Goal: Task Accomplishment & Management: Use online tool/utility

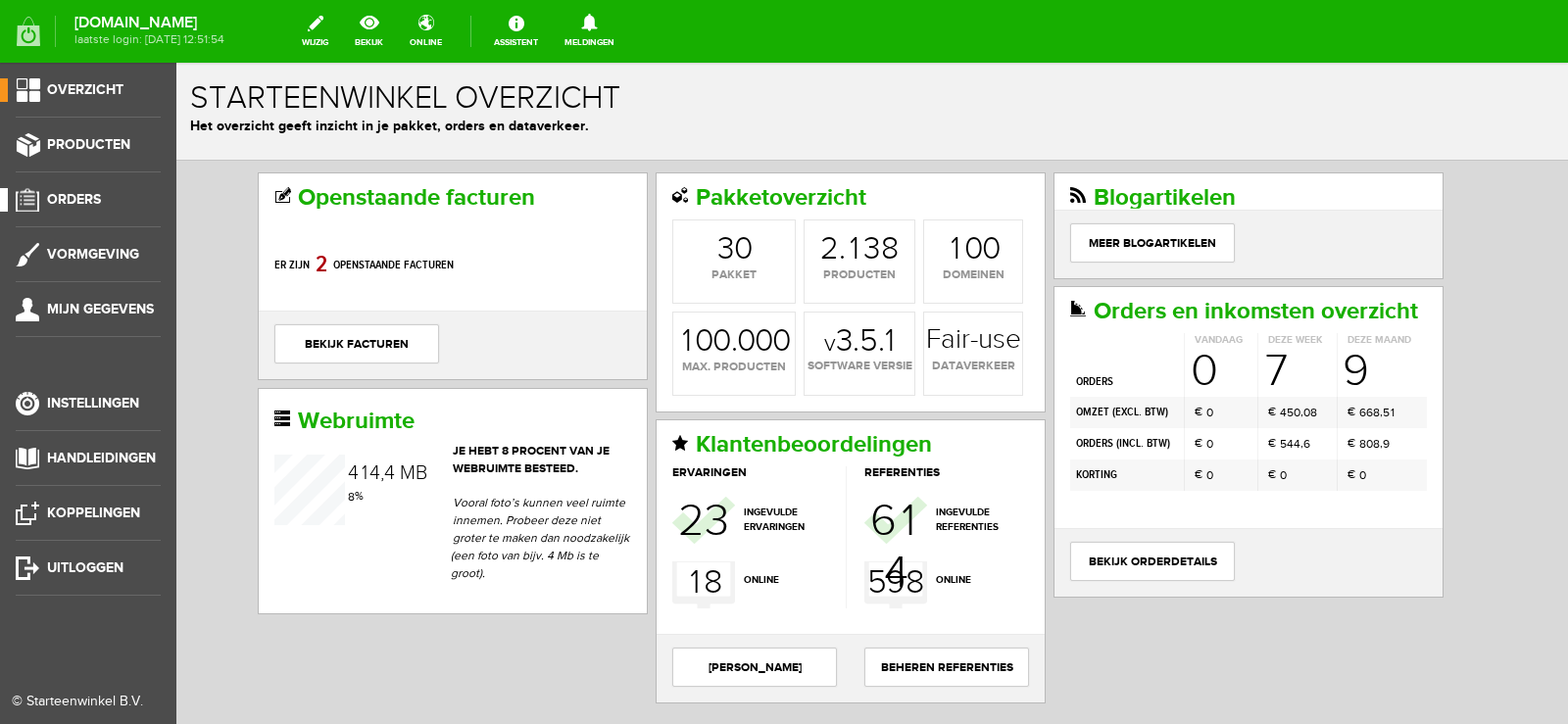
click at [34, 195] on link "Orders" at bounding box center [81, 200] width 161 height 24
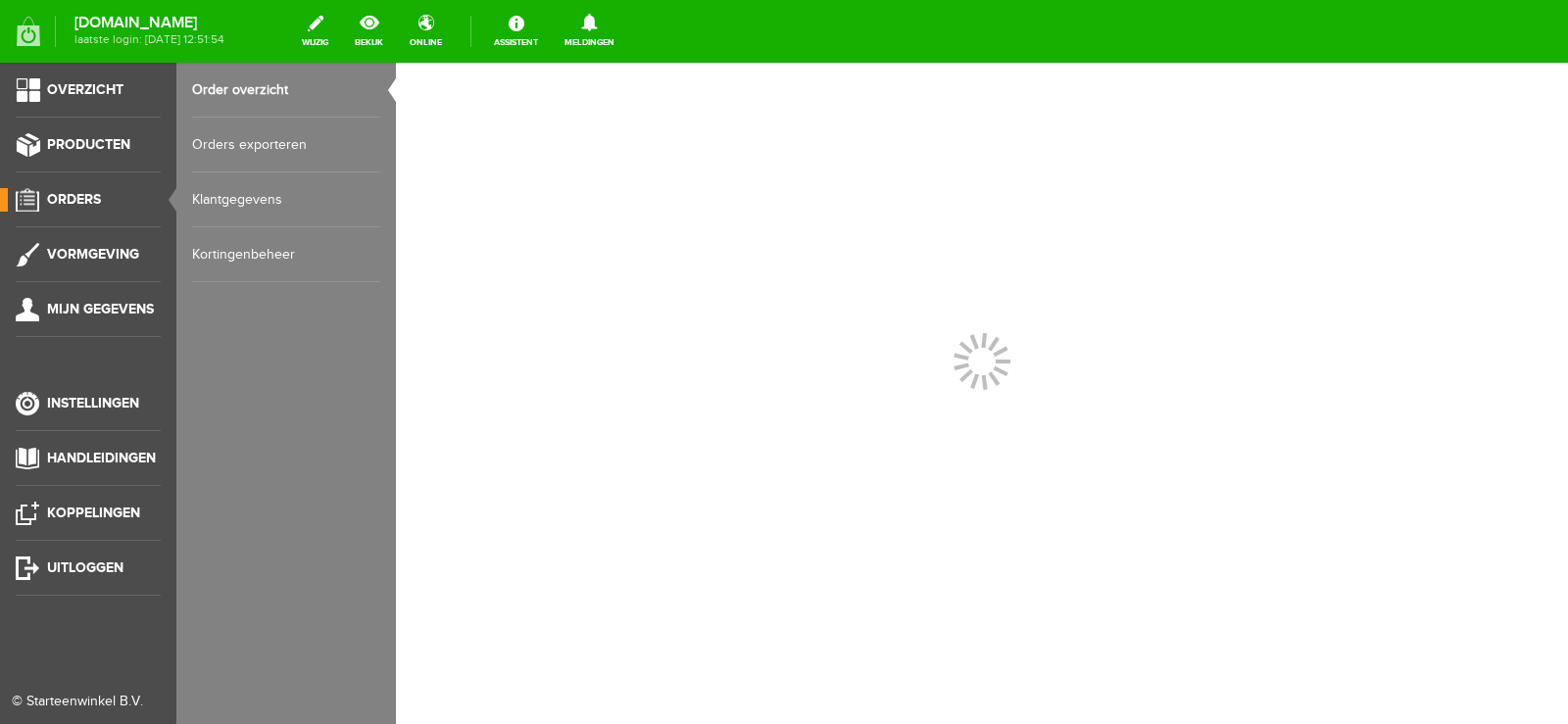
click at [254, 85] on link "Order overzicht" at bounding box center [287, 90] width 189 height 55
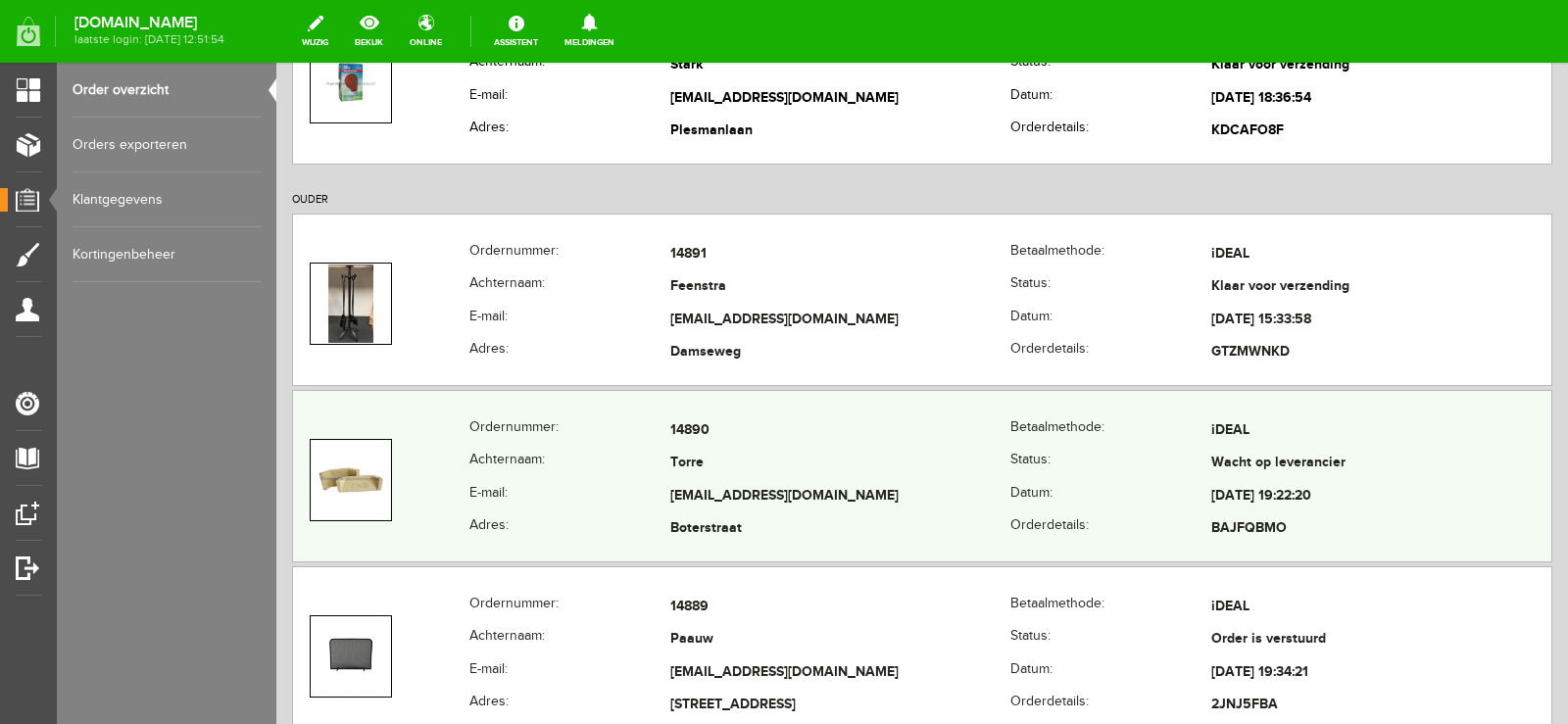
scroll to position [294, 0]
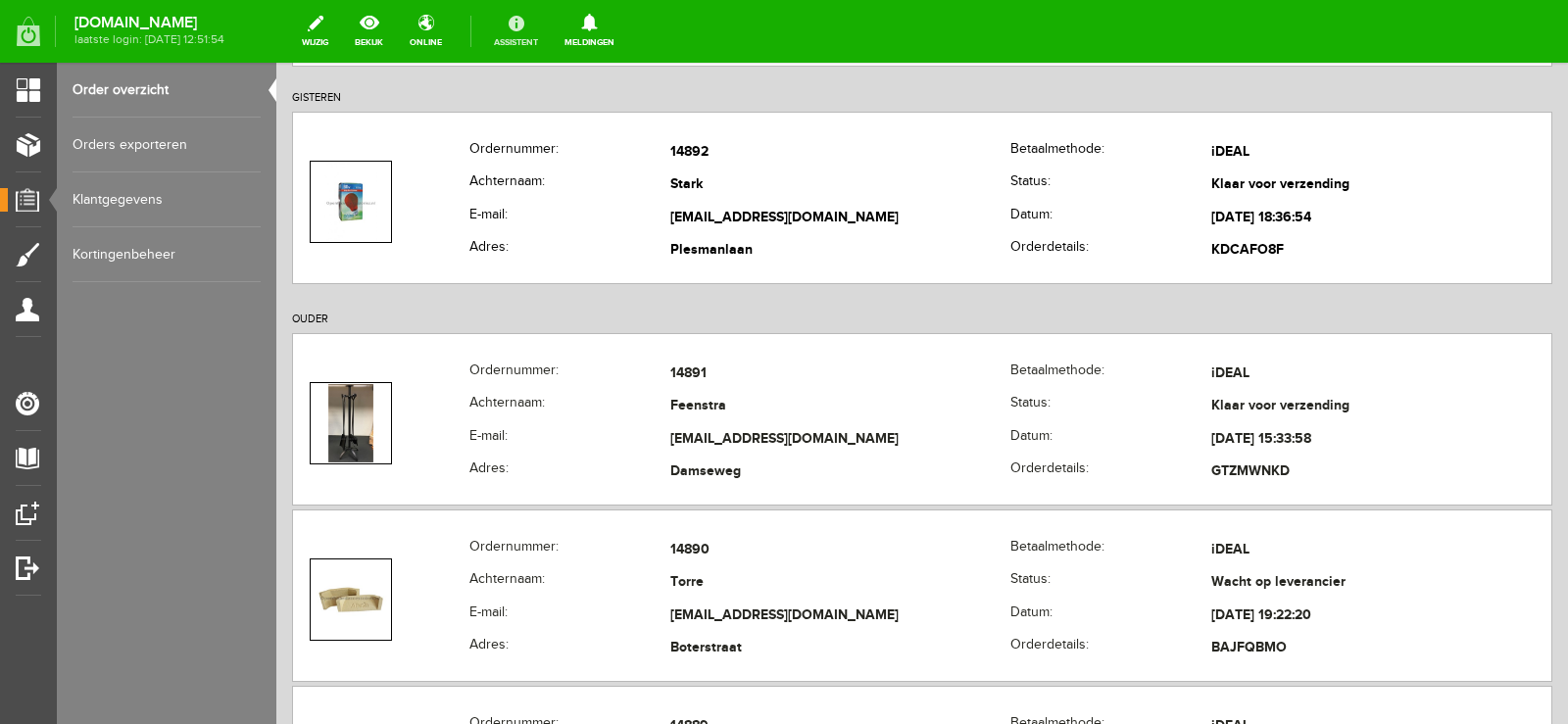
click at [550, 33] on link "Assistent" at bounding box center [516, 31] width 68 height 43
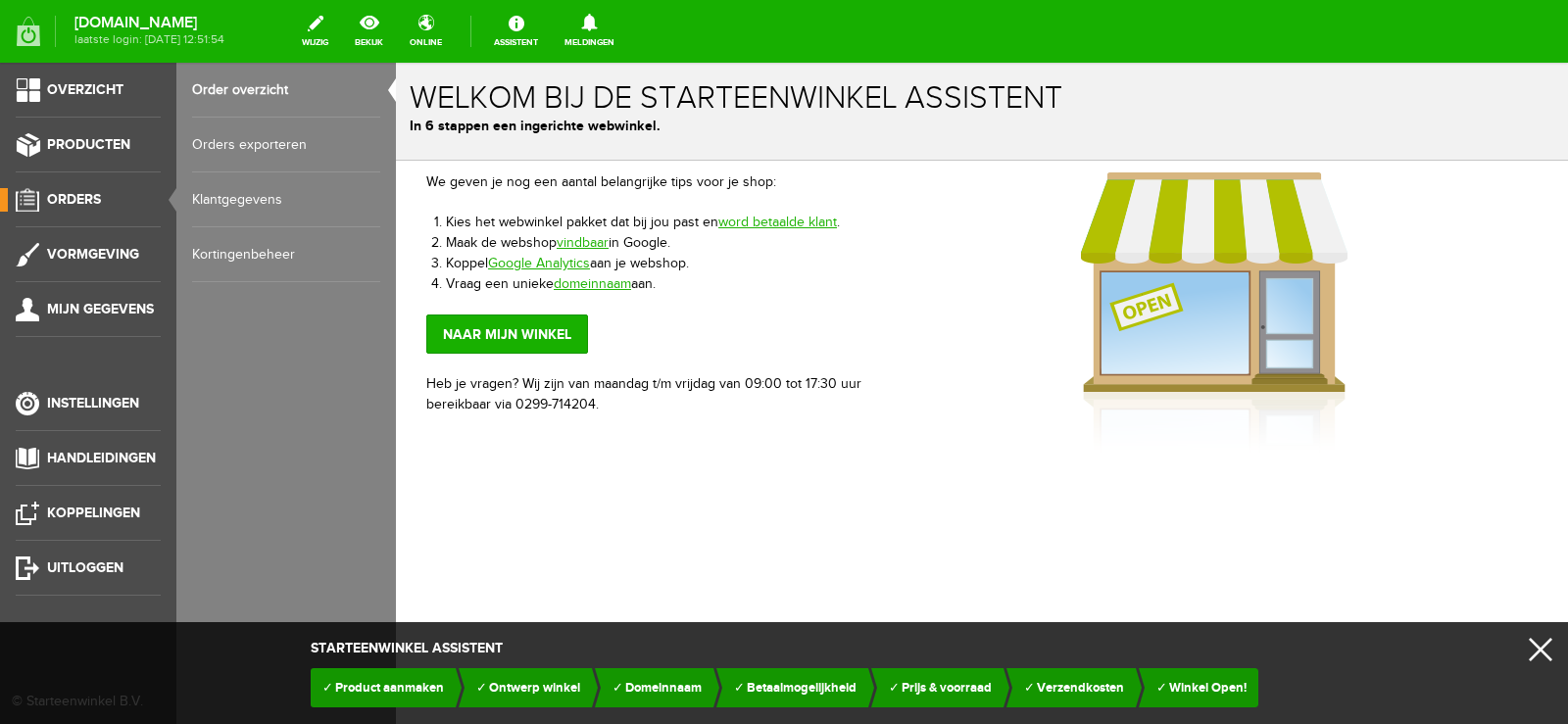
click at [251, 176] on link "Klantgegevens" at bounding box center [287, 200] width 189 height 55
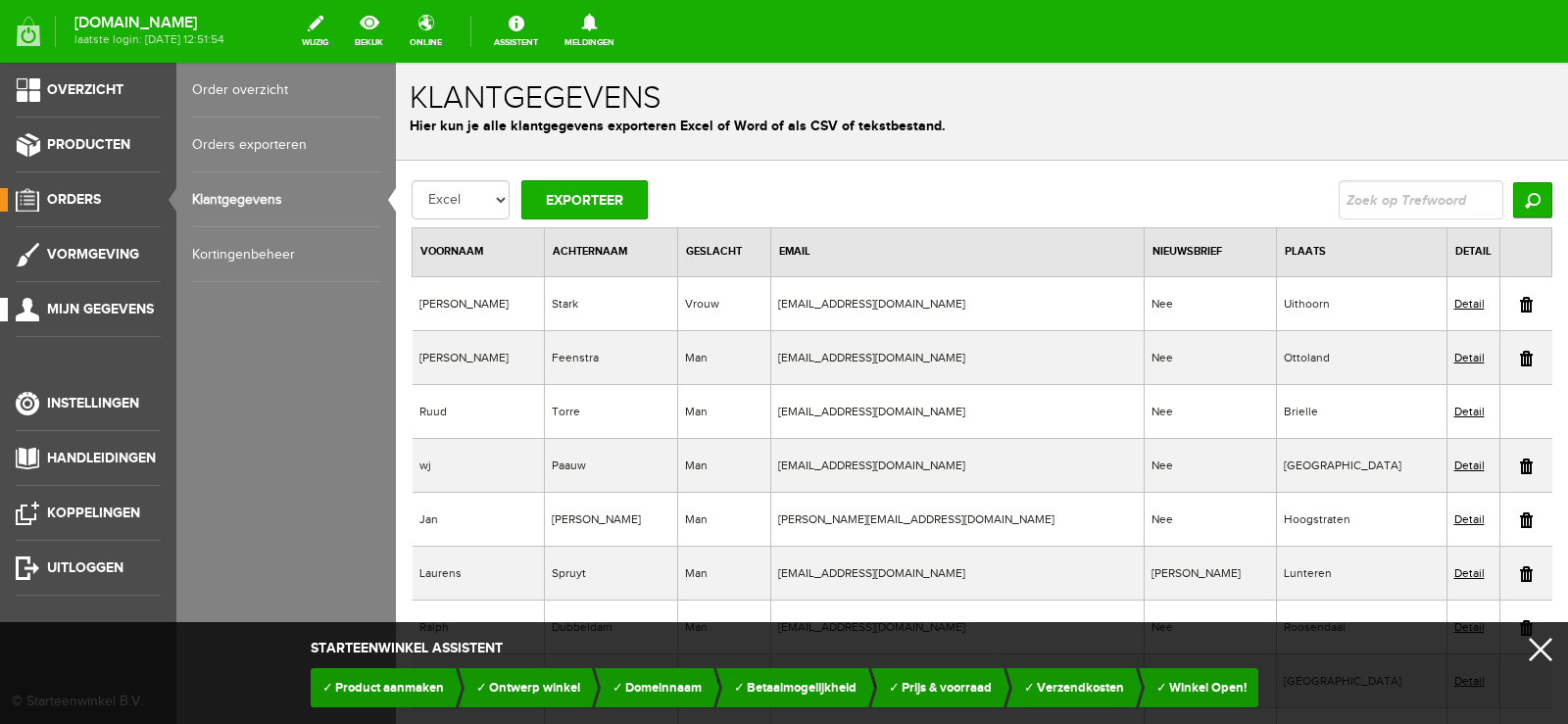
click at [76, 306] on span "Mijn gegevens" at bounding box center [100, 308] width 107 height 17
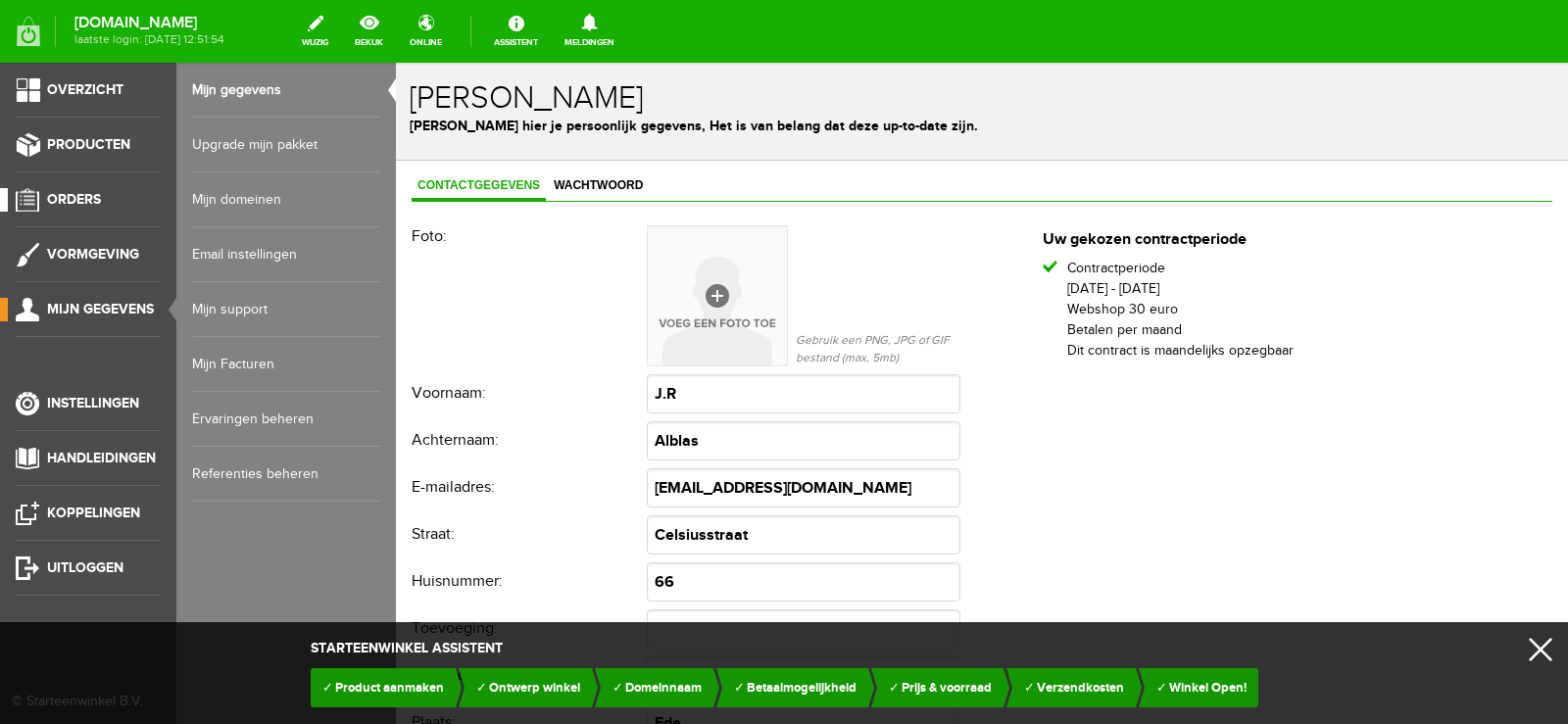
click at [89, 194] on span "Orders" at bounding box center [74, 199] width 54 height 17
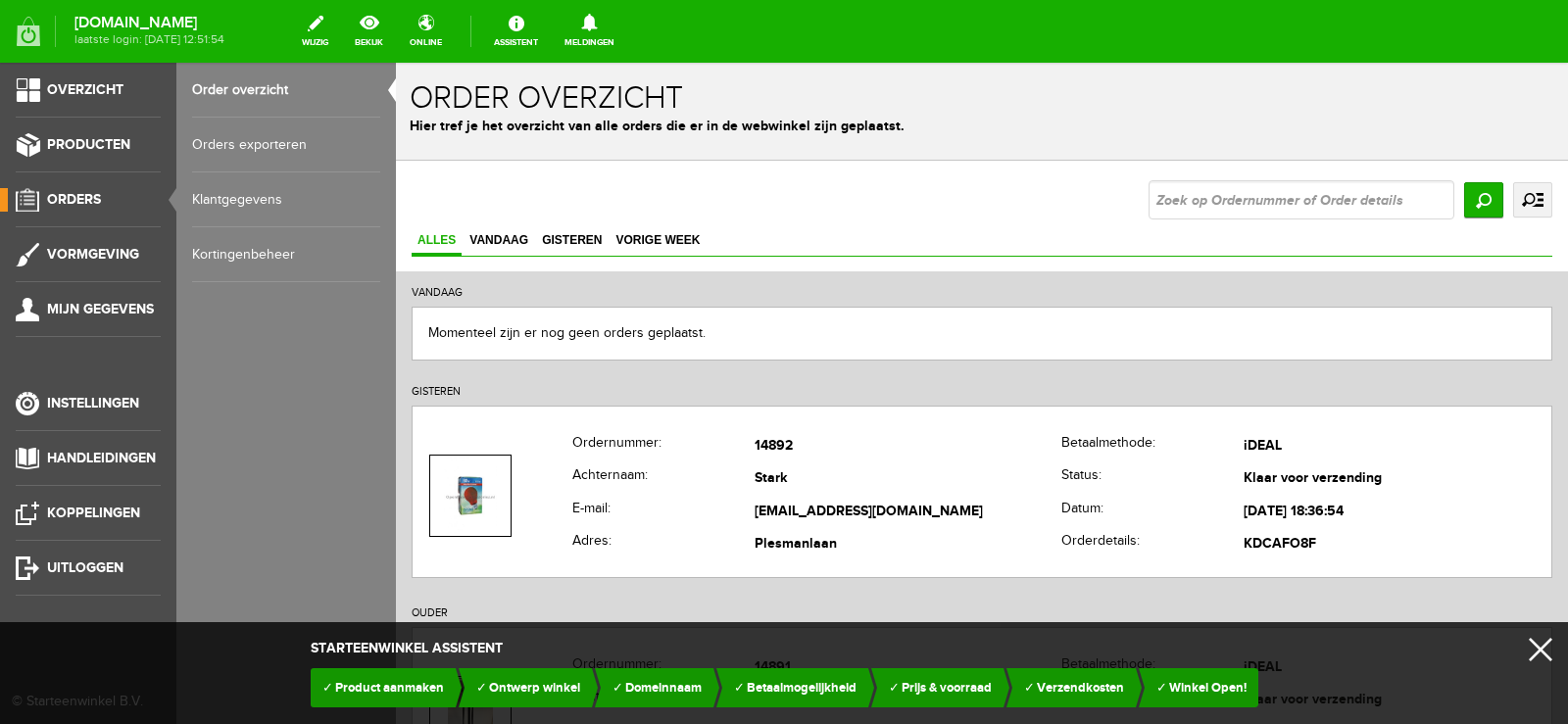
click at [116, 124] on ul "Overzicht Producten Orders Vormgeving Mijn gegevens Instellingen Handleidingen …" at bounding box center [88, 424] width 177 height 724
click at [106, 138] on span "Producten" at bounding box center [88, 144] width 84 height 17
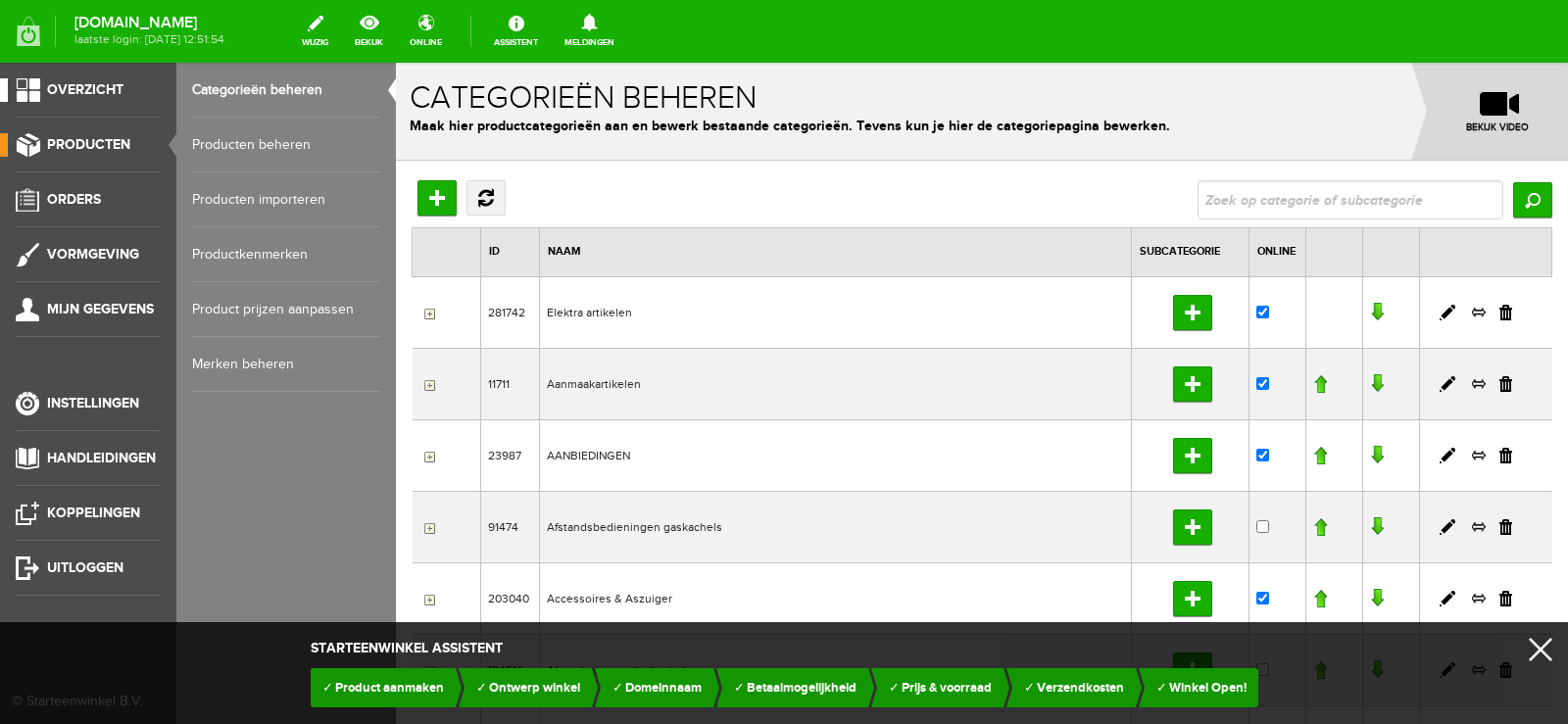
click at [102, 87] on span "Overzicht" at bounding box center [85, 89] width 77 height 17
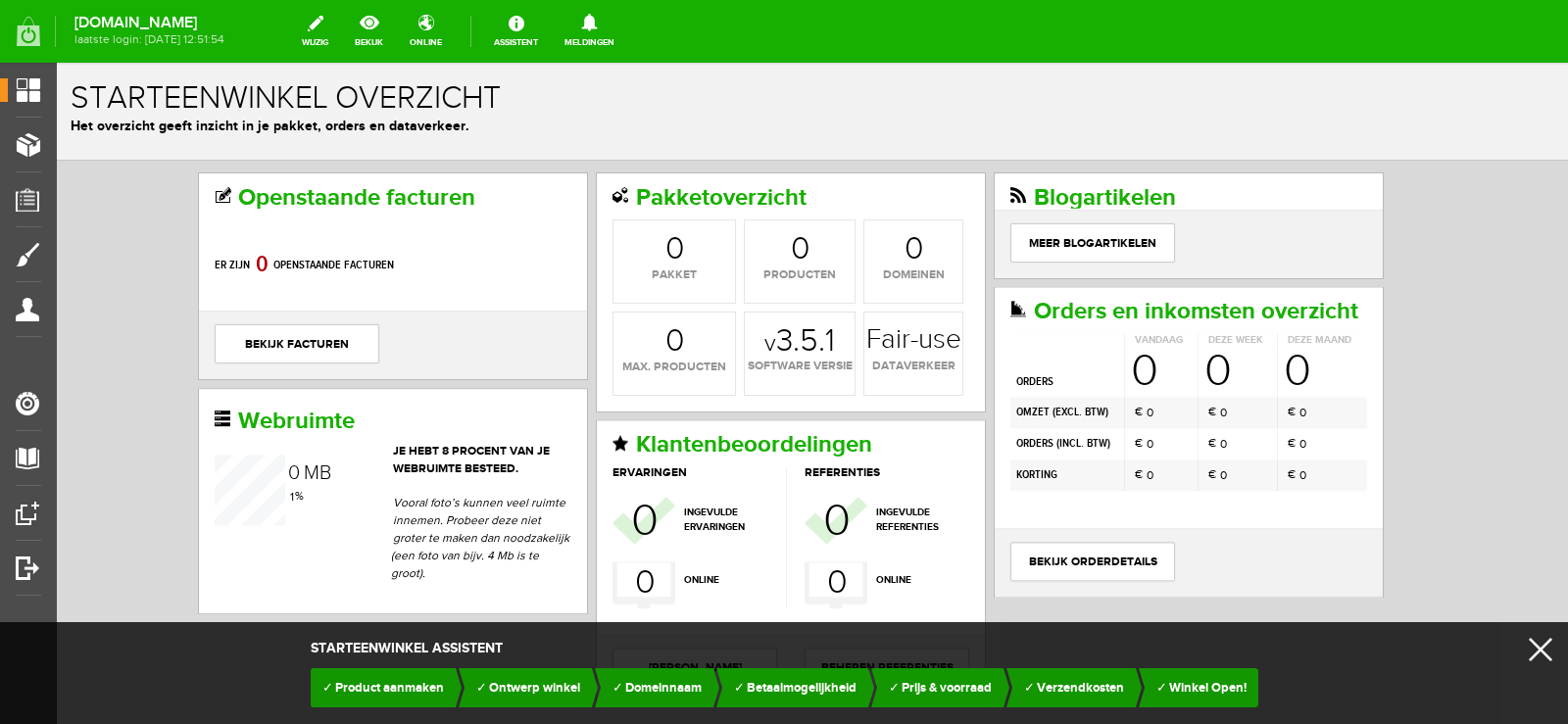
click at [1533, 649] on link "x" at bounding box center [1541, 650] width 24 height 24
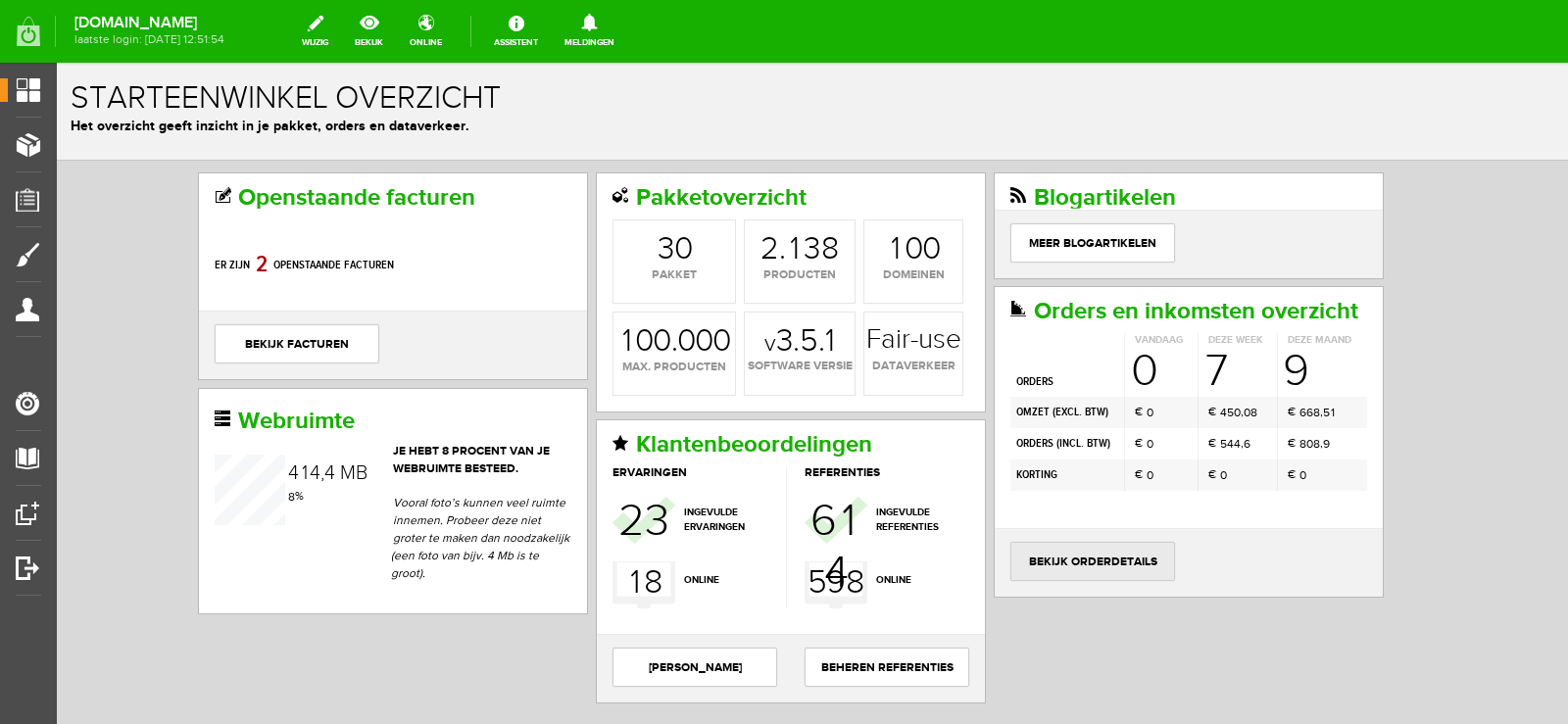
click at [1094, 550] on link "bekijk orderdetails" at bounding box center [1093, 562] width 165 height 39
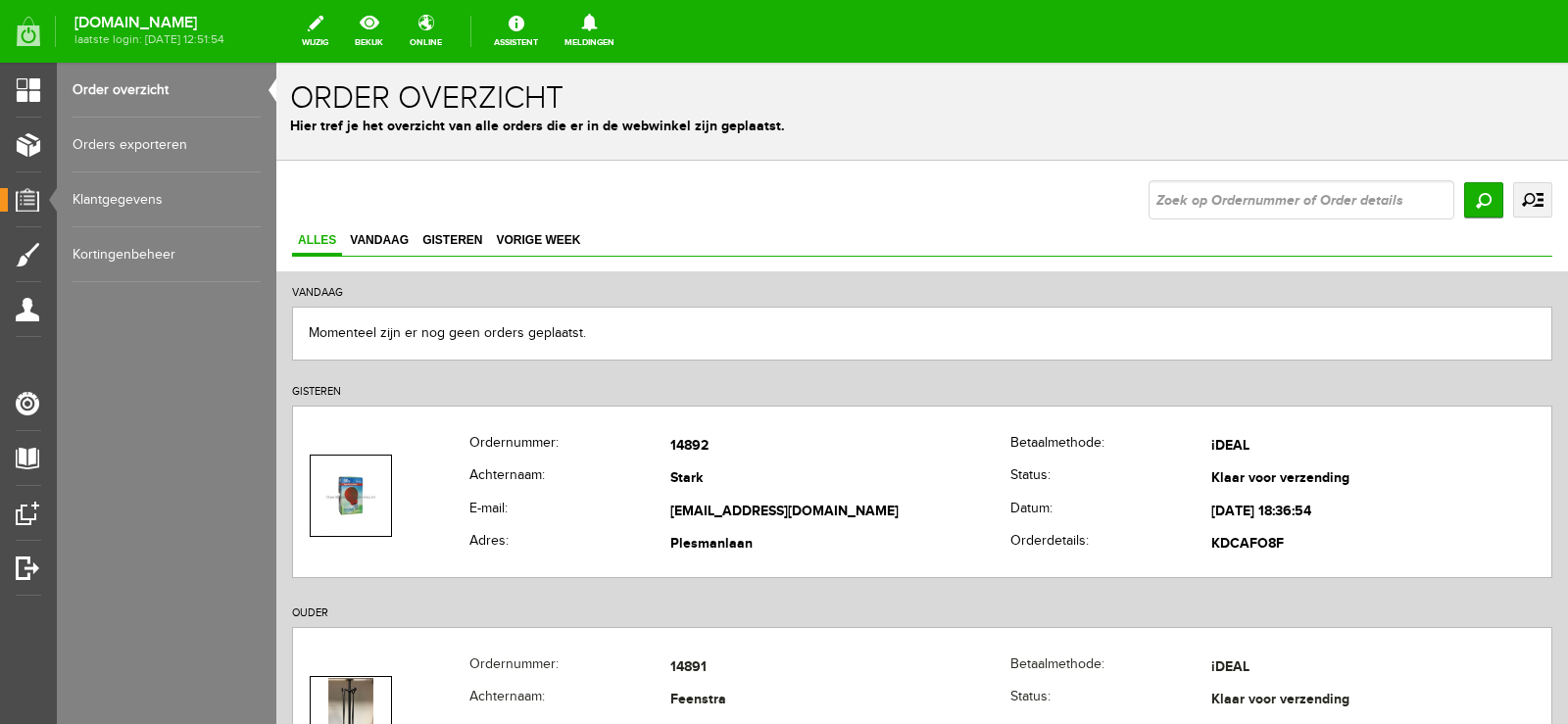
click at [138, 145] on link "Orders exporteren" at bounding box center [167, 145] width 189 height 55
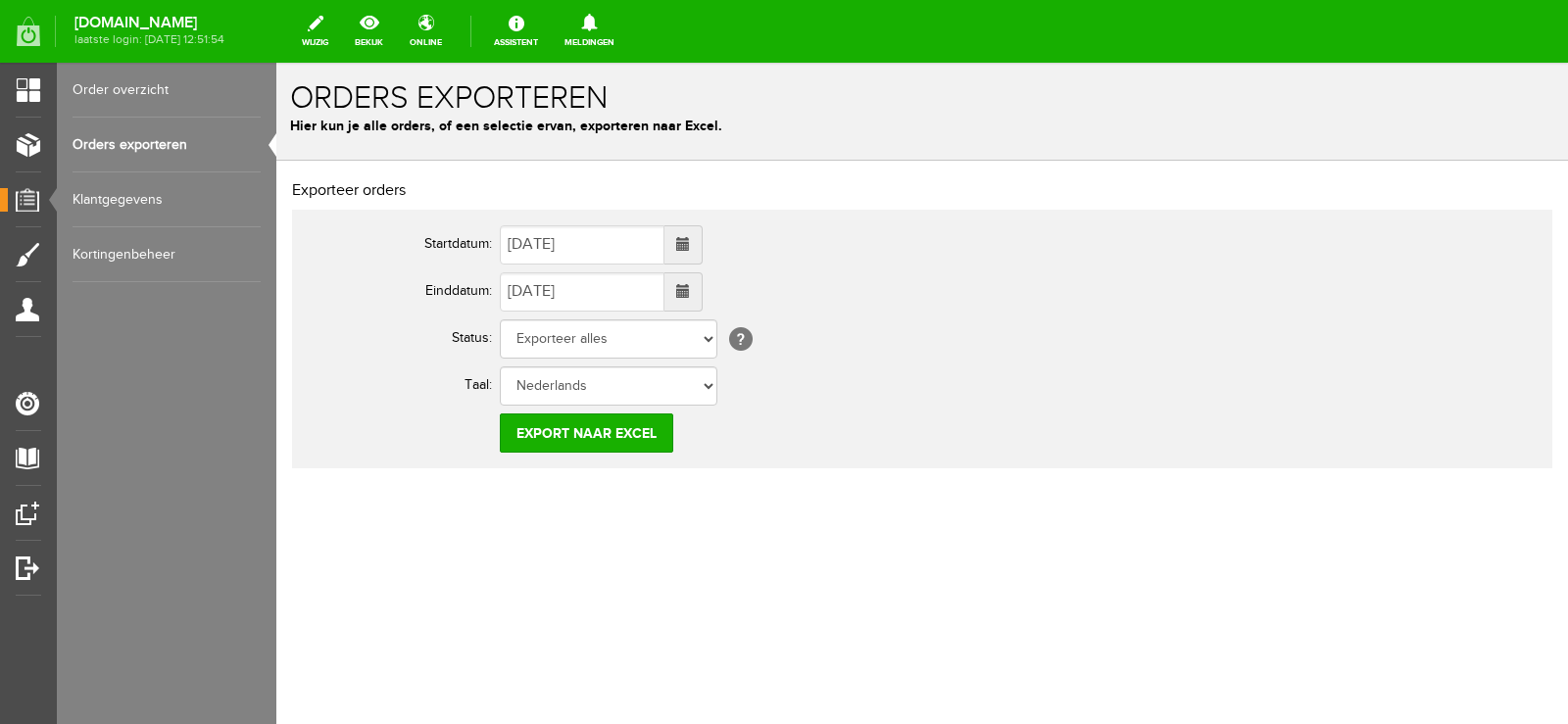
click at [702, 243] on span at bounding box center [683, 245] width 38 height 39
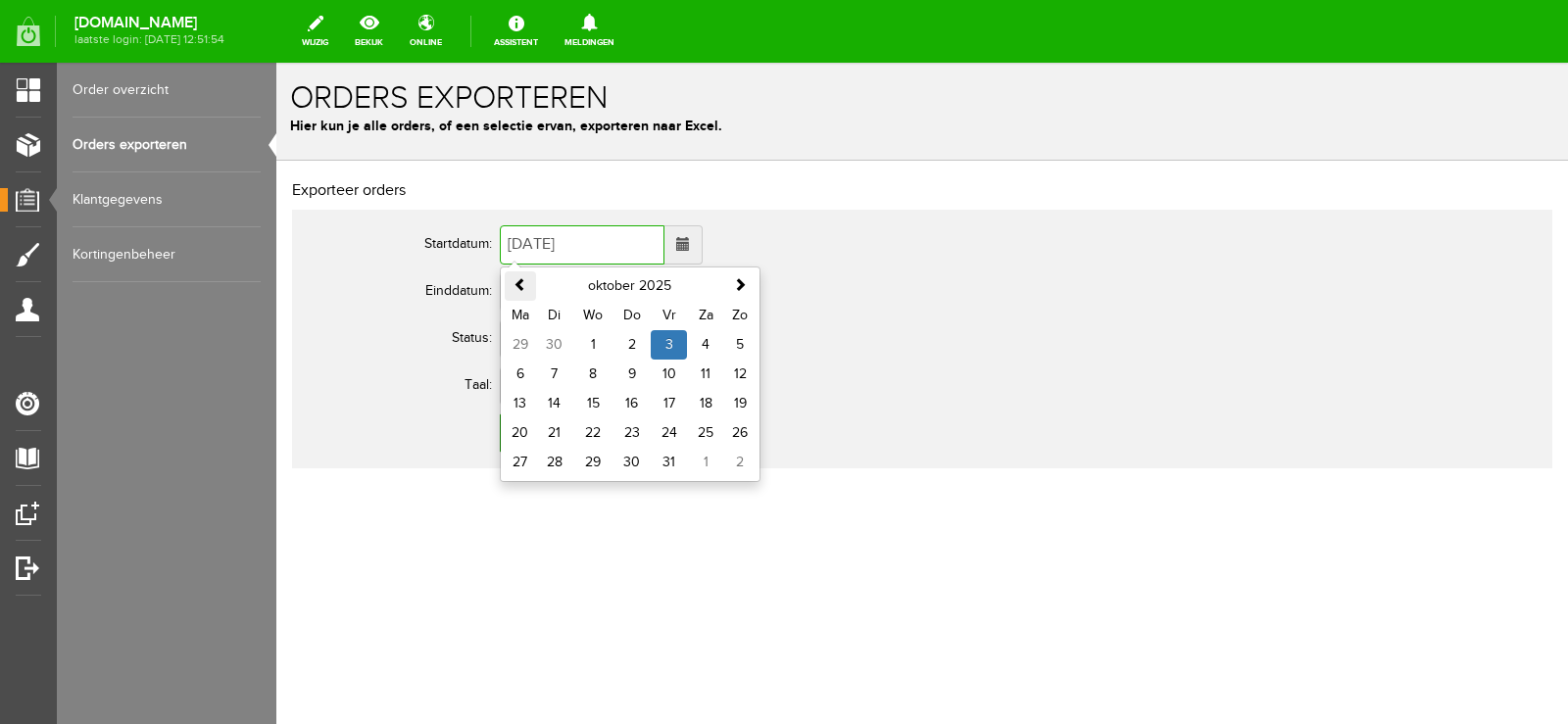
click at [524, 290] on span at bounding box center [521, 284] width 14 height 14
click at [523, 290] on span at bounding box center [521, 284] width 14 height 14
click at [522, 290] on span at bounding box center [521, 284] width 14 height 14
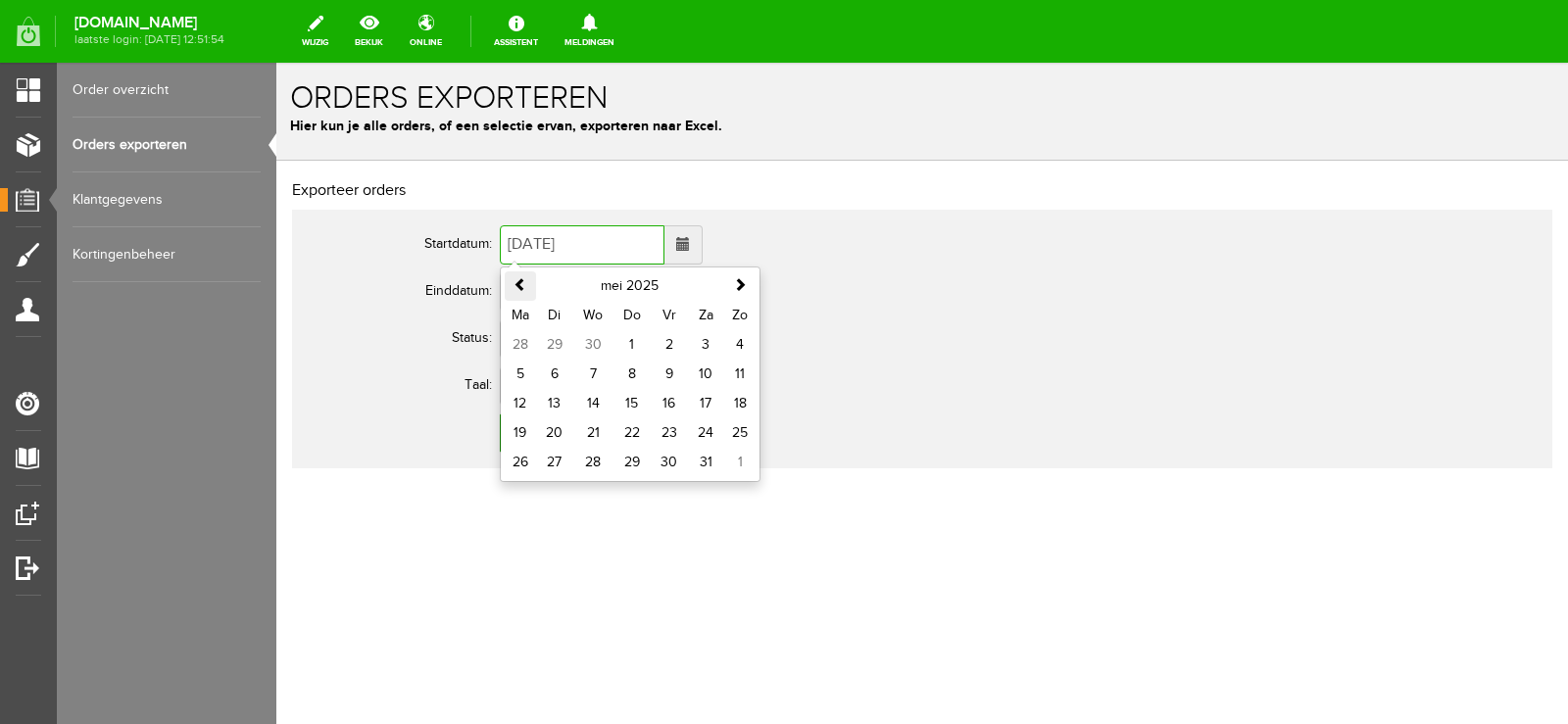
click at [522, 290] on span at bounding box center [521, 284] width 14 height 14
click at [594, 338] on td "1" at bounding box center [593, 345] width 40 height 29
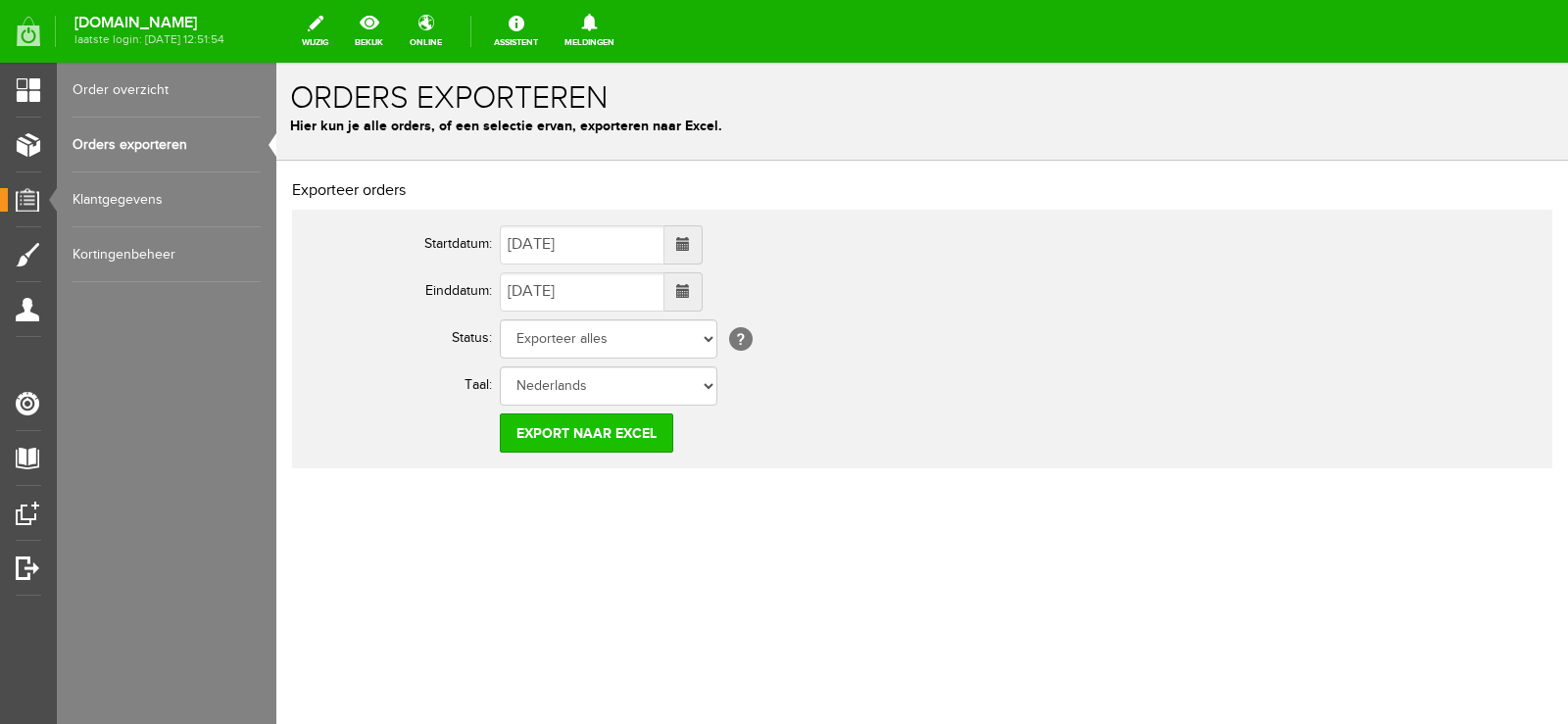
click at [589, 443] on input "Export naar Excel" at bounding box center [587, 433] width 174 height 39
click at [832, 592] on div "Exporteer orders Startdatum: [DATE] Einddatum: [DATE] Status: Exporteer alles O…" at bounding box center [922, 388] width 1292 height 455
click at [702, 247] on span at bounding box center [683, 245] width 38 height 39
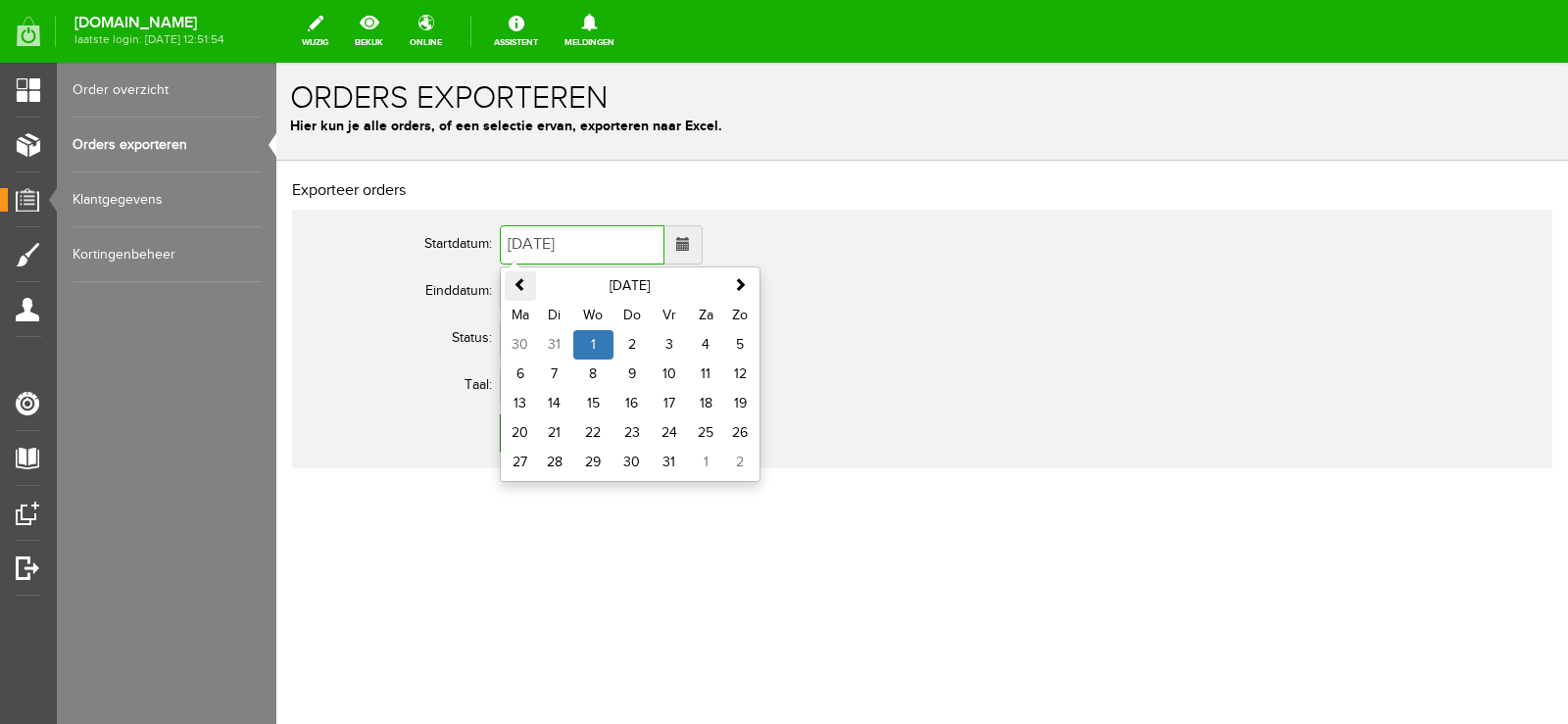
click at [524, 291] on span at bounding box center [521, 284] width 14 height 14
click at [514, 278] on span at bounding box center [521, 284] width 14 height 14
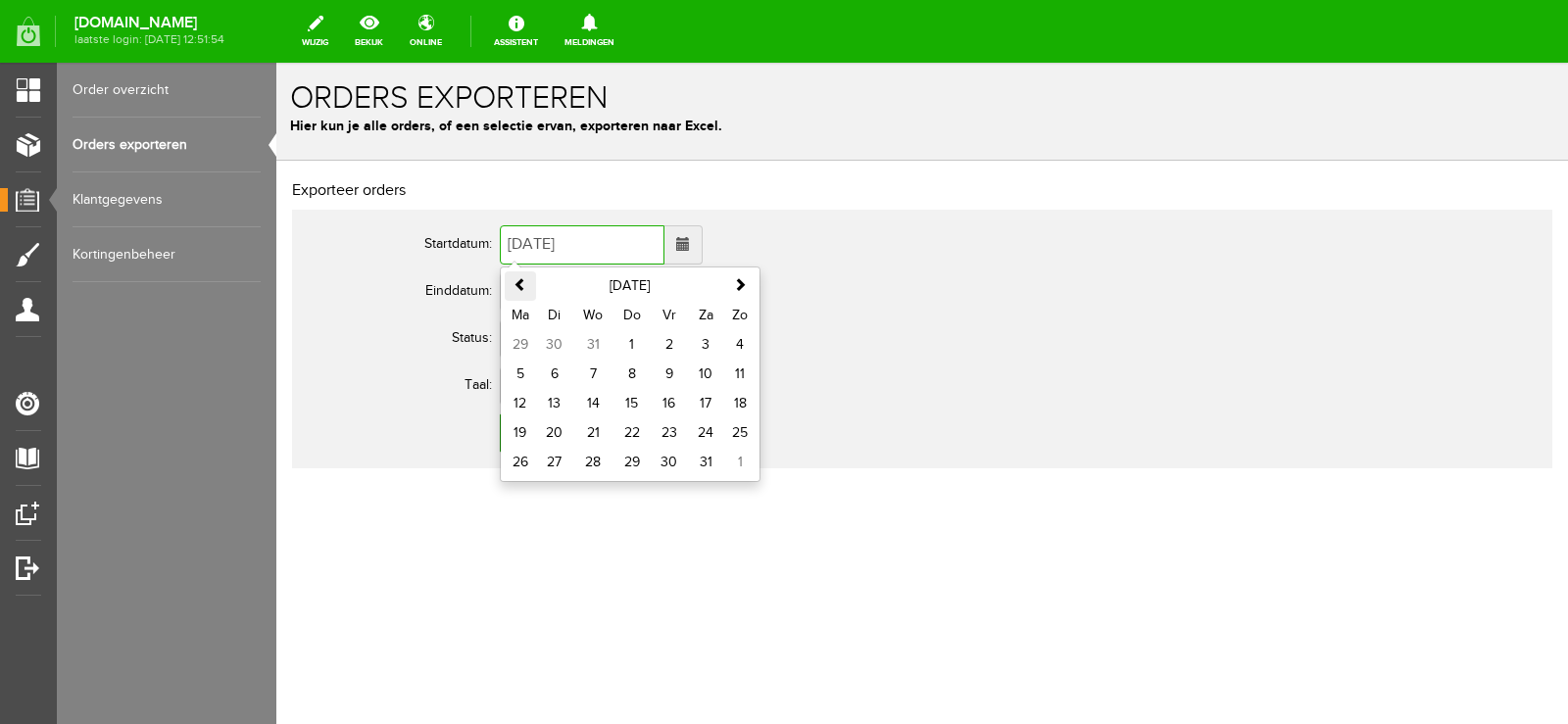
click at [514, 278] on span at bounding box center [521, 284] width 14 height 14
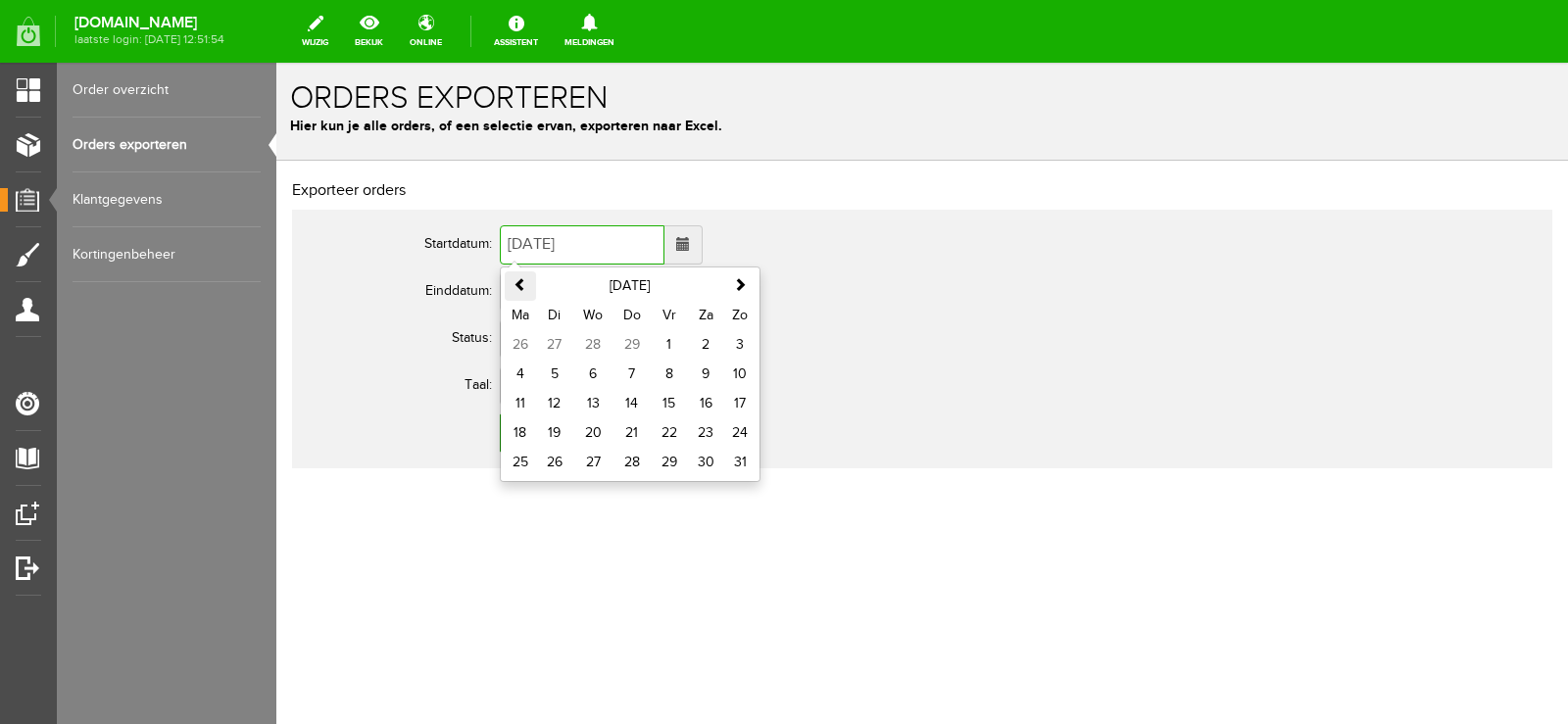
click at [514, 278] on span at bounding box center [521, 284] width 14 height 14
click at [743, 289] on span at bounding box center [740, 284] width 14 height 14
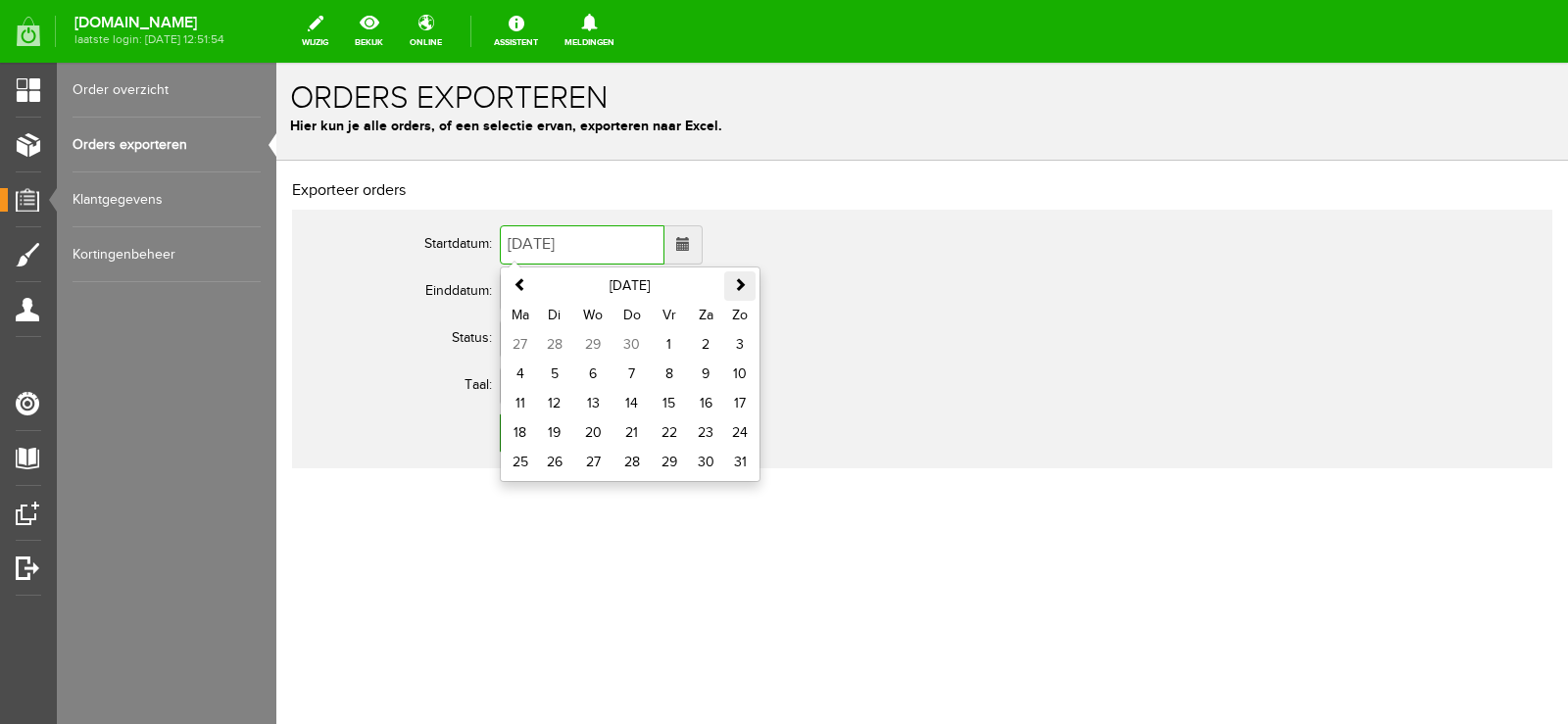
click at [741, 288] on span at bounding box center [740, 284] width 14 height 14
click at [521, 353] on td "1" at bounding box center [521, 345] width 31 height 29
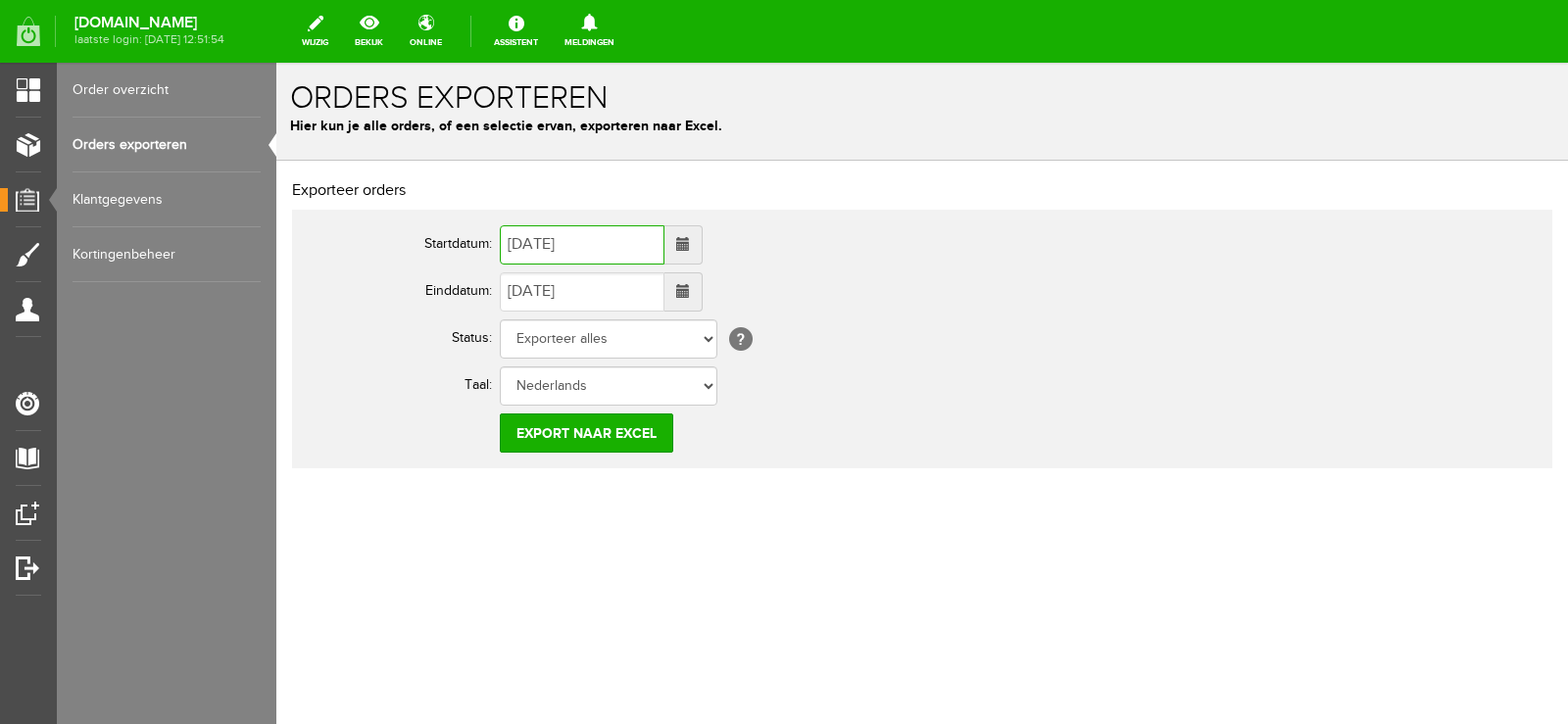
type input "[DATE]"
click at [690, 290] on span at bounding box center [683, 291] width 14 height 14
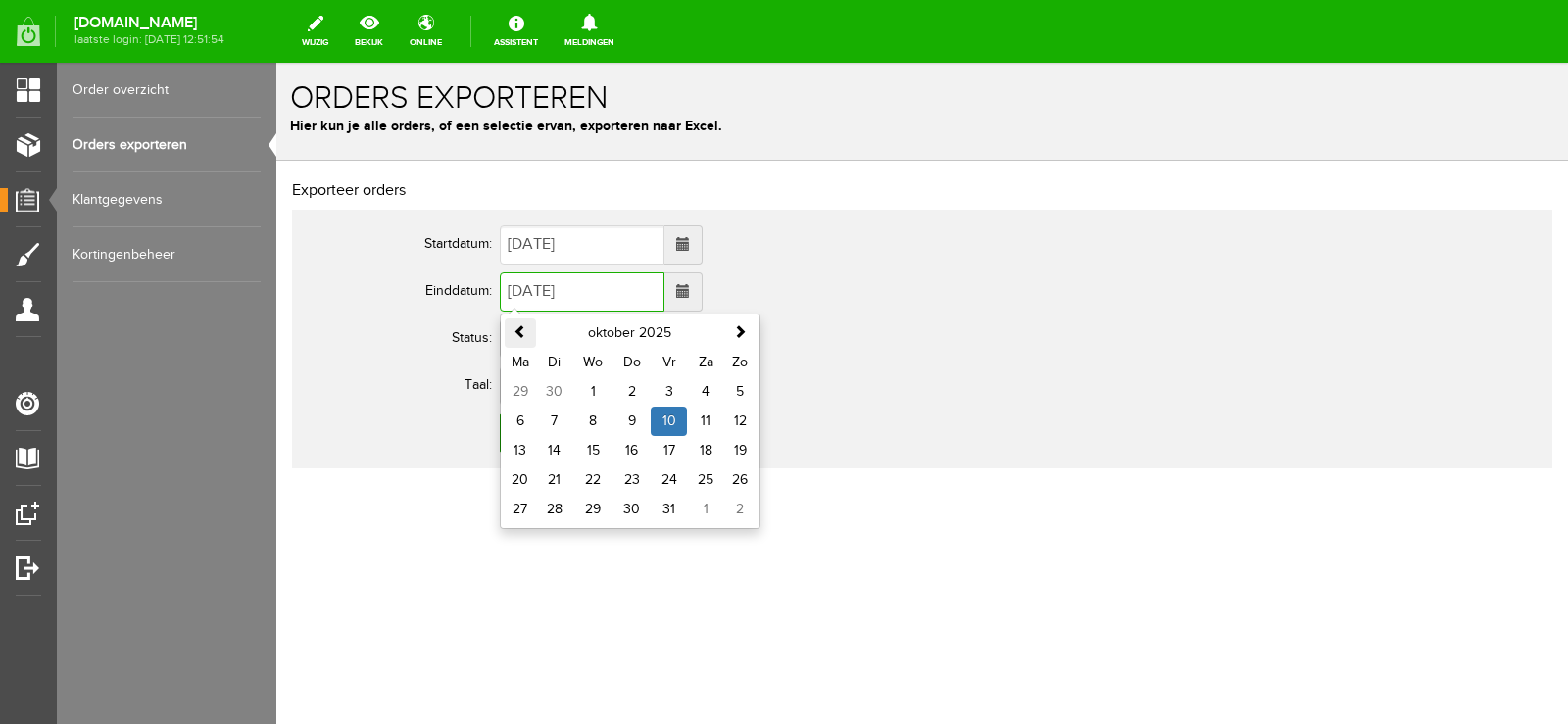
click at [522, 329] on span at bounding box center [521, 331] width 14 height 14
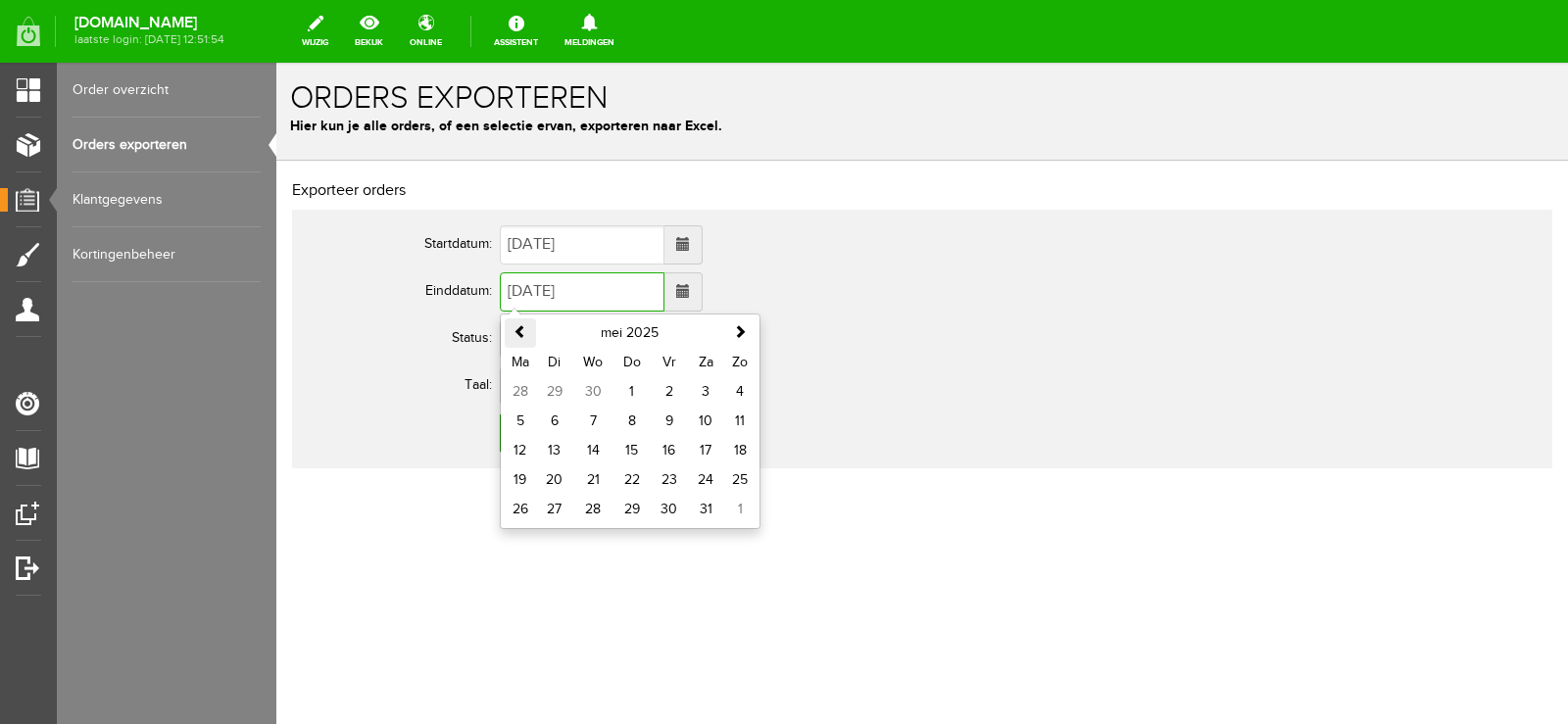
click at [522, 329] on span at bounding box center [521, 331] width 14 height 14
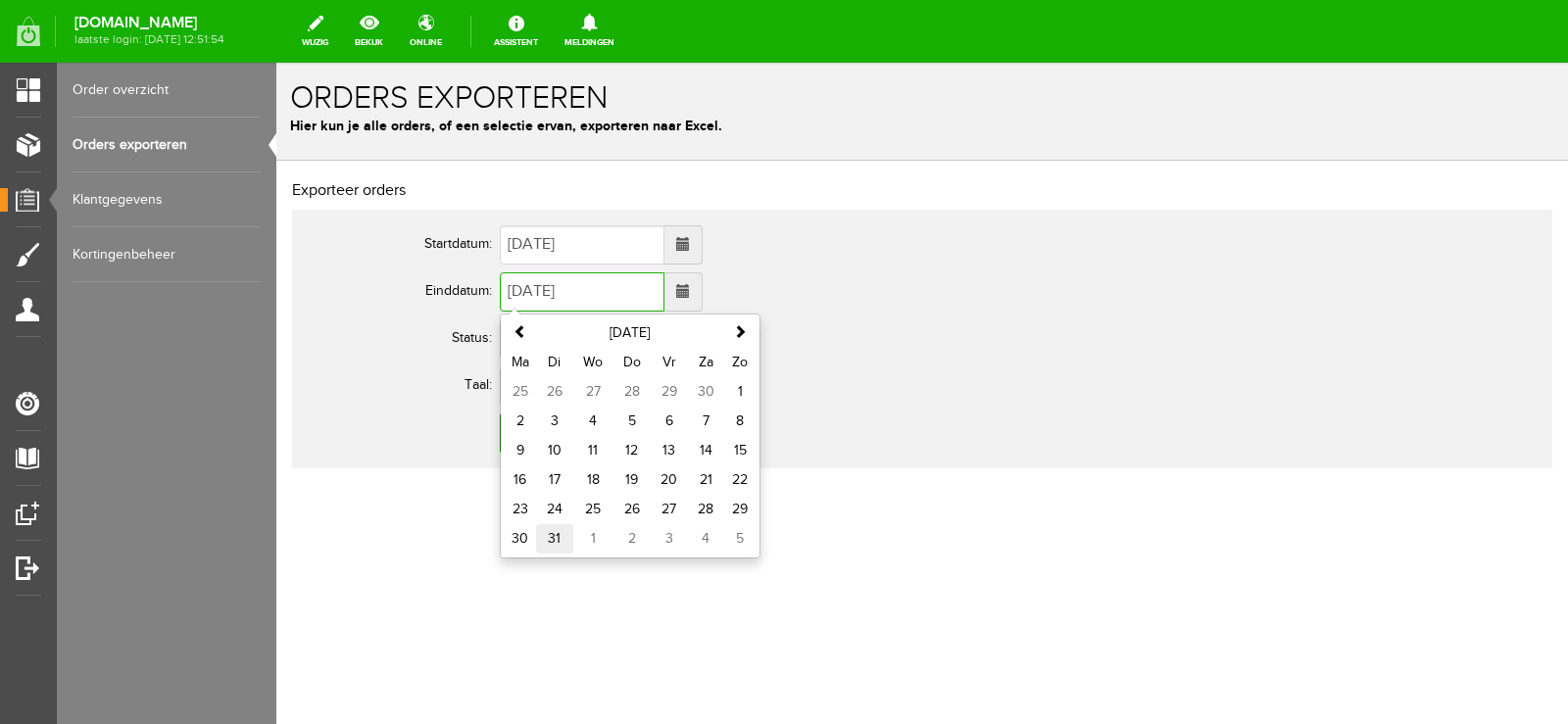
click at [555, 545] on td "31" at bounding box center [555, 539] width 37 height 29
type input "[DATE]"
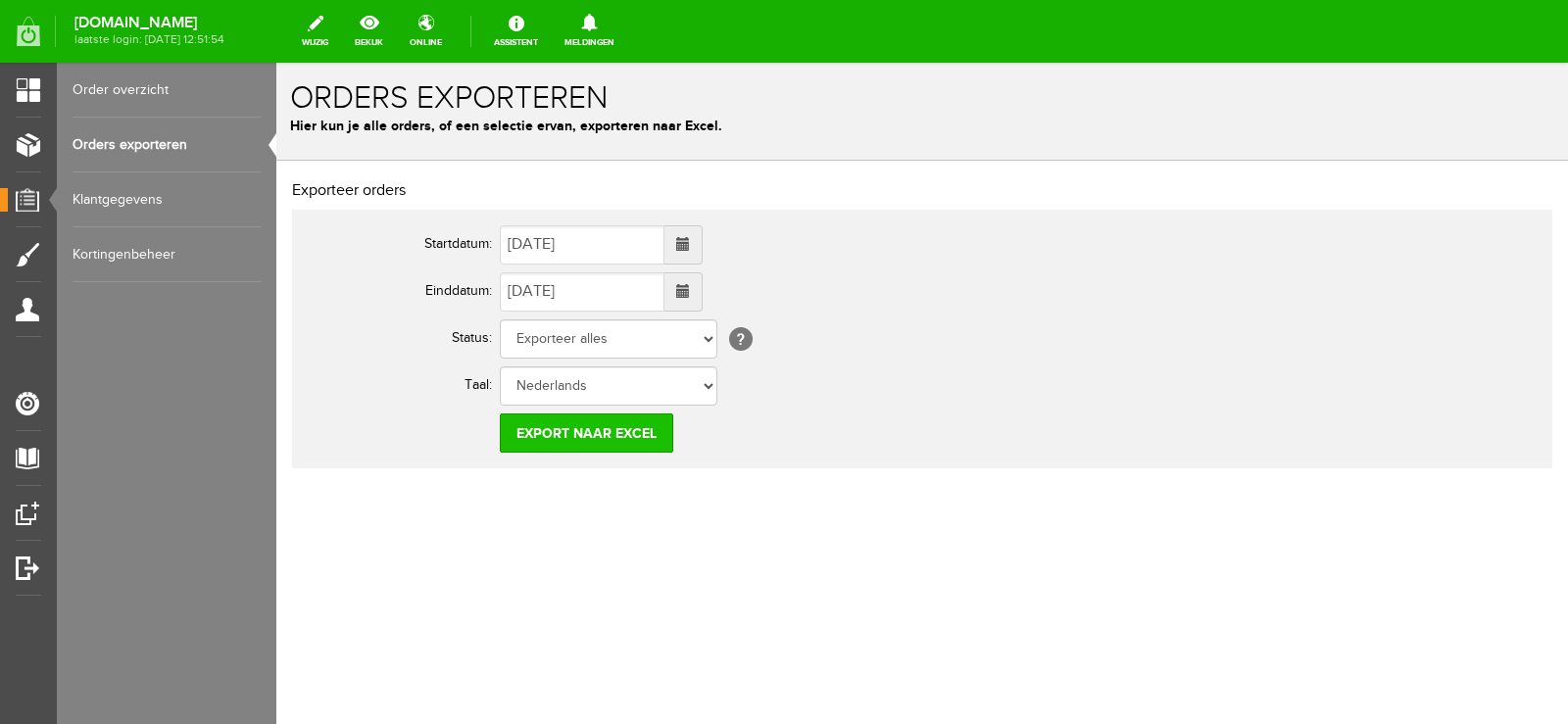
drag, startPoint x: 796, startPoint y: 443, endPoint x: 617, endPoint y: 431, distance: 179.4
click at [797, 442] on td "Export naar Excel" at bounding box center [872, 433] width 745 height 47
click at [546, 424] on input "Export naar Excel" at bounding box center [587, 433] width 174 height 39
drag, startPoint x: 1201, startPoint y: 241, endPoint x: 1154, endPoint y: 255, distance: 49.0
click at [1201, 243] on td "[DATE]" at bounding box center [872, 245] width 745 height 47
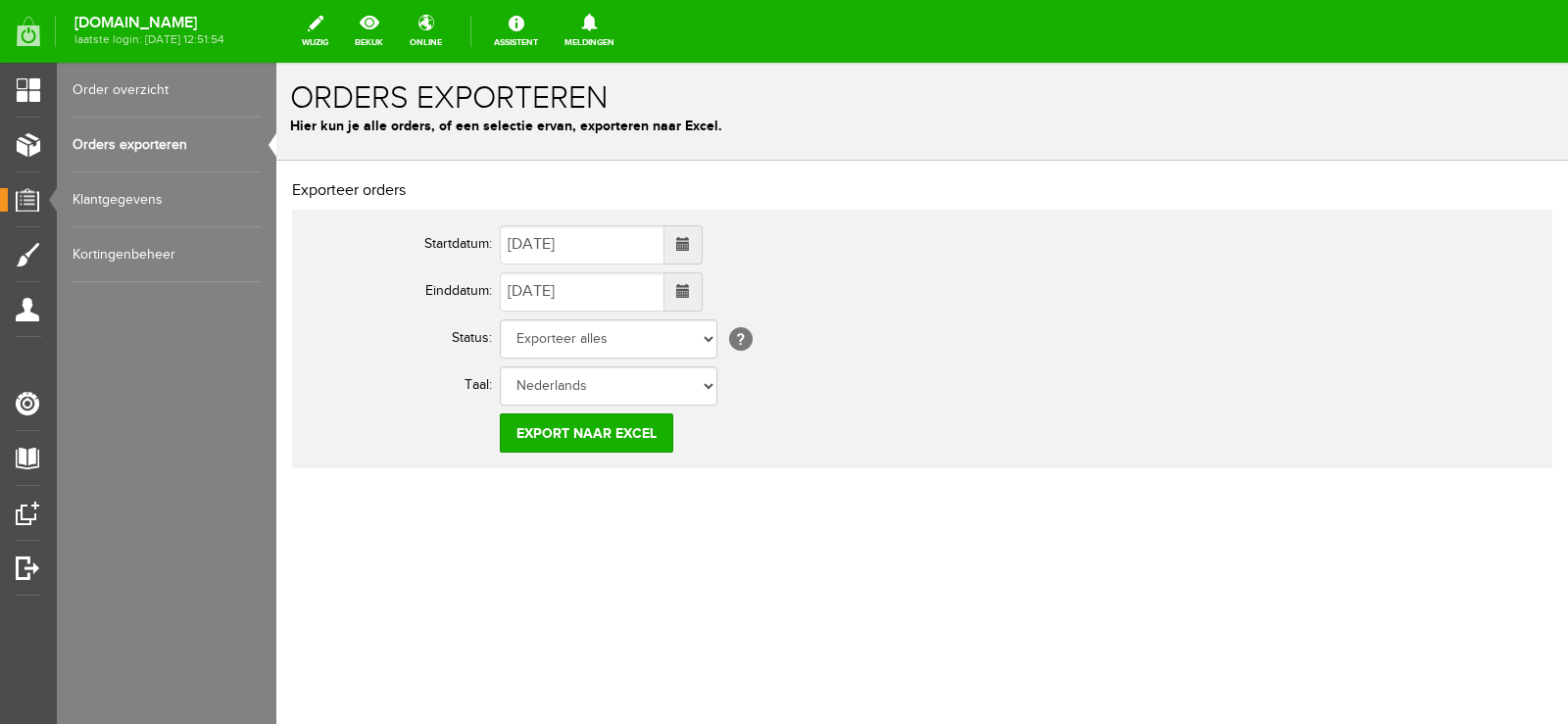
drag, startPoint x: 762, startPoint y: 487, endPoint x: 733, endPoint y: 473, distance: 32.2
click at [763, 486] on div "Exporteer orders Startdatum: [DATE] Einddatum: [DATE] Status: Exporteer alles O…" at bounding box center [922, 388] width 1292 height 455
click at [591, 426] on input "Export naar Excel" at bounding box center [587, 433] width 174 height 39
click at [870, 517] on div "Exporteer orders Startdatum: [DATE] Einddatum: [DATE] Status: Exporteer alles O…" at bounding box center [922, 388] width 1292 height 455
click at [628, 432] on input "Export naar Excel" at bounding box center [587, 433] width 174 height 39
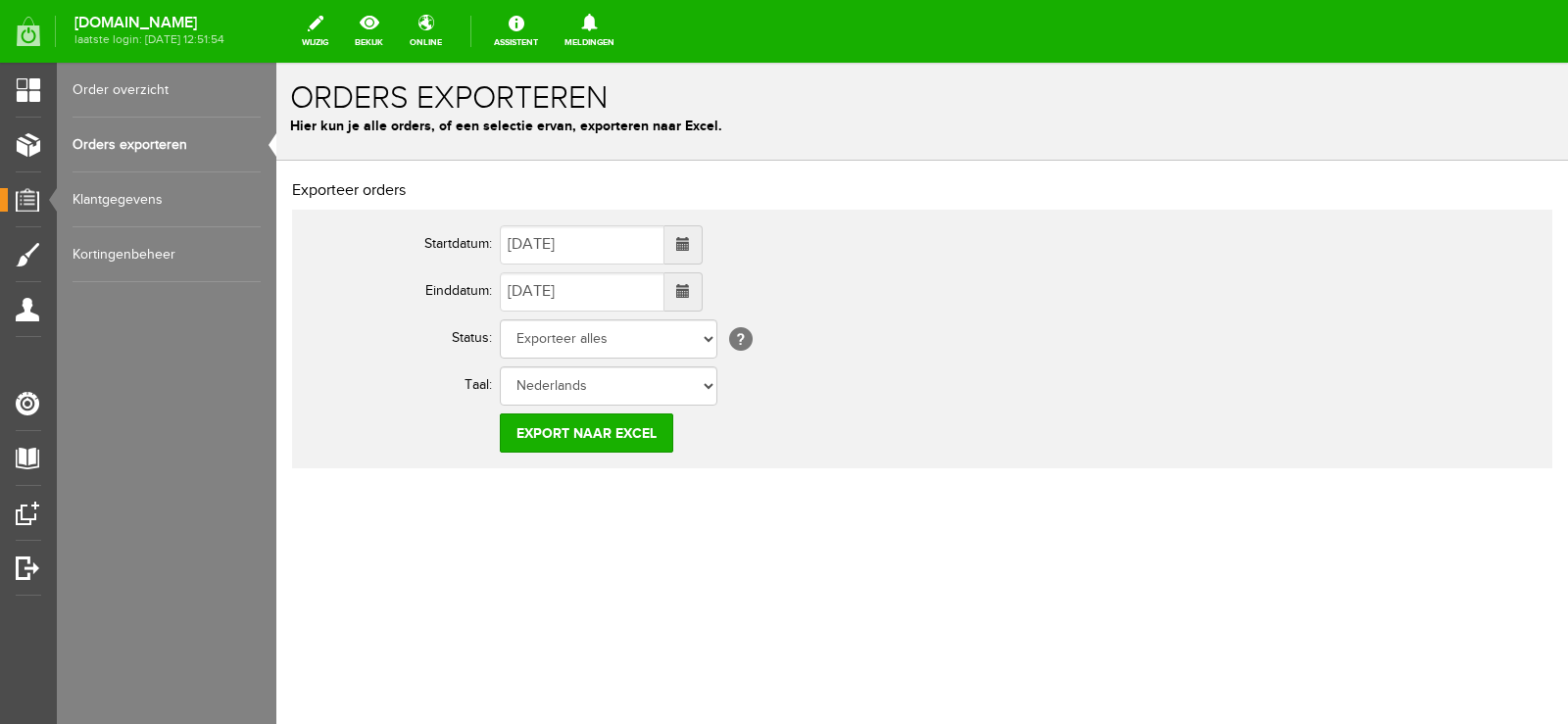
click at [1277, 189] on h2 "Exporteer orders" at bounding box center [922, 192] width 1260 height 18
click at [926, 385] on td "Nederlands" at bounding box center [872, 386] width 745 height 47
click at [1058, 306] on td "[DATE]" at bounding box center [872, 292] width 745 height 47
